Goal: Transaction & Acquisition: Purchase product/service

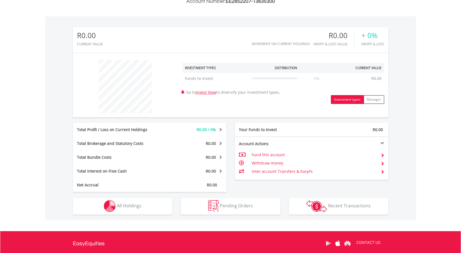
scroll to position [162, 0]
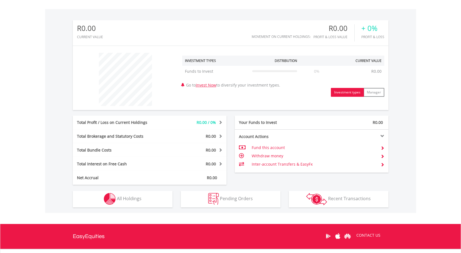
click at [350, 91] on button "Investment types" at bounding box center [347, 92] width 33 height 9
click at [209, 84] on link "Invest Now" at bounding box center [206, 84] width 20 height 5
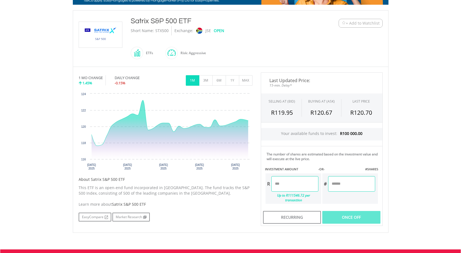
scroll to position [129, 0]
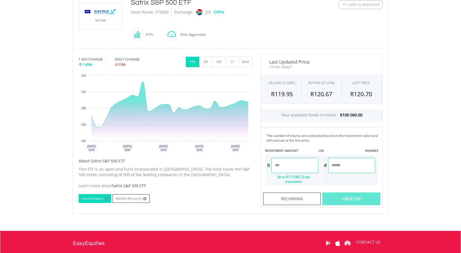
click at [91, 200] on link "EasyCompare" at bounding box center [95, 198] width 33 height 9
